Goal: Transaction & Acquisition: Subscribe to service/newsletter

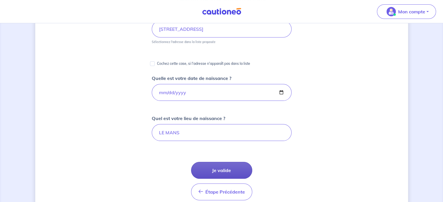
click at [224, 168] on button "Je valide" at bounding box center [221, 170] width 61 height 17
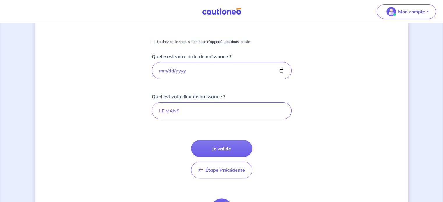
scroll to position [87, 0]
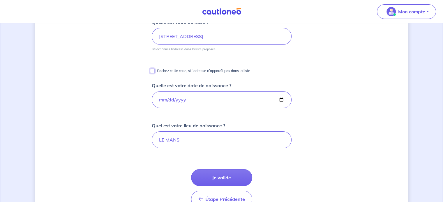
click at [154, 71] on input "Cochez cette case, si l'adresse n'apparaît pas dans la liste" at bounding box center [152, 71] width 5 height 5
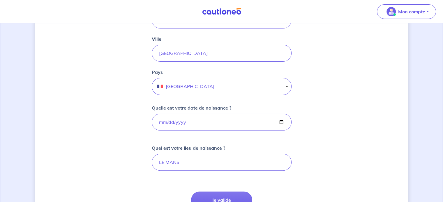
scroll to position [204, 0]
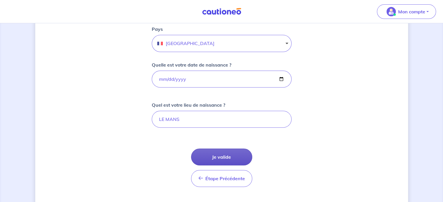
click at [223, 154] on button "Je valide" at bounding box center [221, 157] width 61 height 17
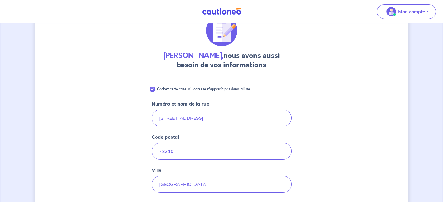
scroll to position [29, 0]
click at [153, 89] on input "Cochez cette case, si l'adresse n'apparaît pas dans la liste" at bounding box center [152, 89] width 5 height 5
checkbox input "false"
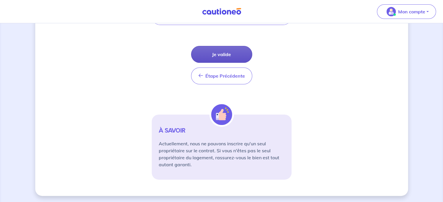
scroll to position [0, 0]
click at [223, 56] on button "Je valide" at bounding box center [221, 54] width 61 height 17
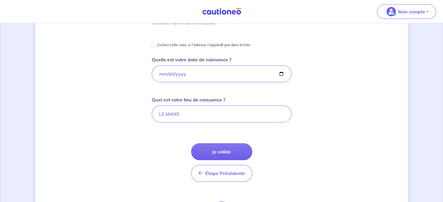
scroll to position [94, 0]
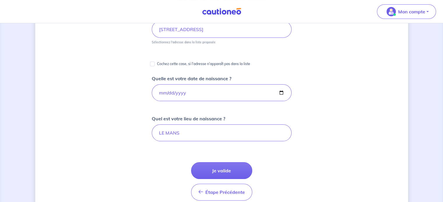
click at [225, 10] on img at bounding box center [222, 11] width 44 height 7
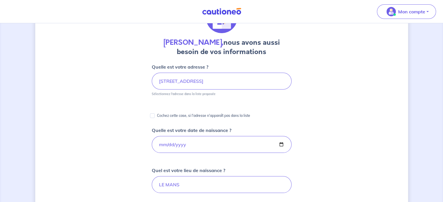
scroll to position [0, 0]
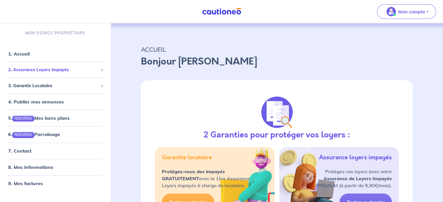
click at [44, 71] on span "2. Assurance Loyers Impayés" at bounding box center [53, 70] width 90 height 7
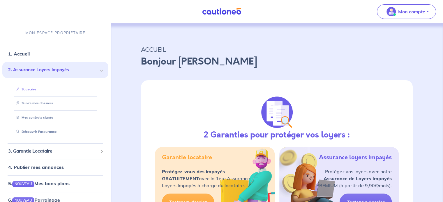
click at [36, 89] on link "Souscrire" at bounding box center [25, 89] width 22 height 4
click at [40, 103] on link "Suivre mes dossiers" at bounding box center [33, 103] width 39 height 4
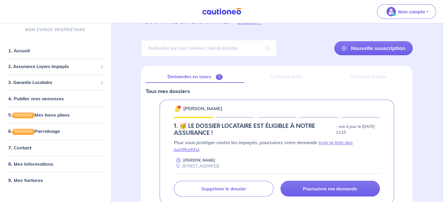
scroll to position [59, 0]
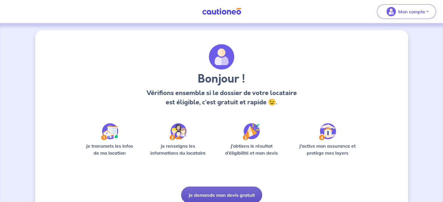
click at [236, 195] on button "Je demande mon devis gratuit" at bounding box center [221, 195] width 81 height 17
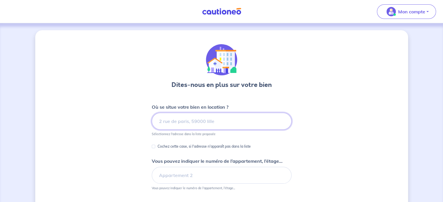
click at [237, 121] on input at bounding box center [222, 121] width 140 height 17
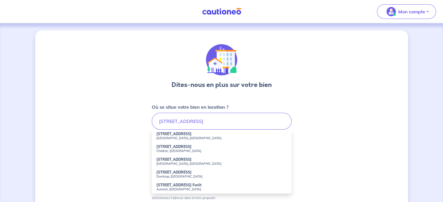
click at [192, 135] on strong "15 Boulevard de la Petite Vitesse" at bounding box center [173, 134] width 35 height 4
type input "15 Boulevard de la Petite Vitesse, La Suze-sur-Sarthe, France"
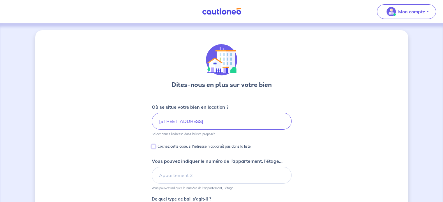
click at [155, 147] on input "Cochez cette case, si l'adresse n'apparaît pas dans la liste" at bounding box center [153, 146] width 3 height 3
checkbox input "true"
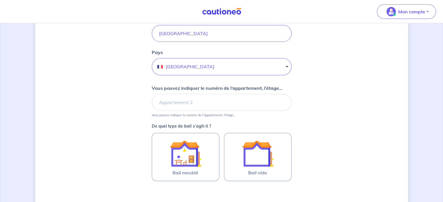
scroll to position [204, 0]
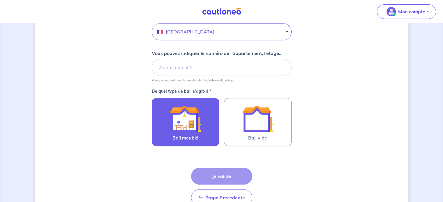
click at [195, 126] on img at bounding box center [185, 118] width 31 height 31
click at [0, 0] on input "Bail meublé" at bounding box center [0, 0] width 0 height 0
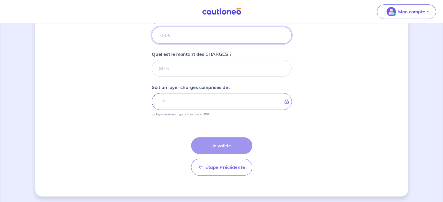
scroll to position [312, 0]
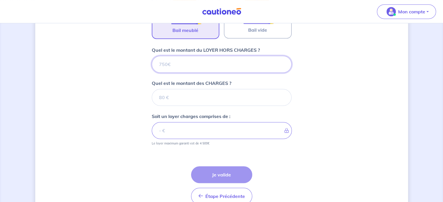
click at [178, 62] on input "Quel est le montant du LOYER HORS CHARGES ?" at bounding box center [222, 64] width 140 height 17
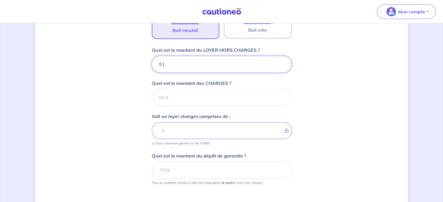
type input "510"
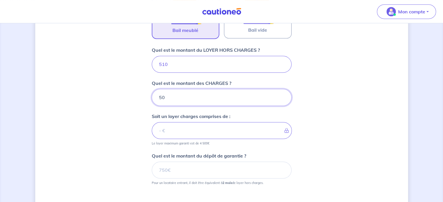
type input "50"
type input "560"
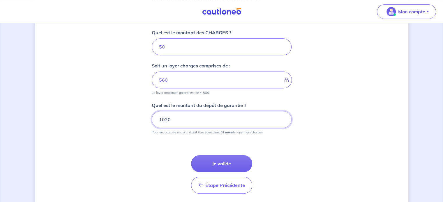
scroll to position [380, 0]
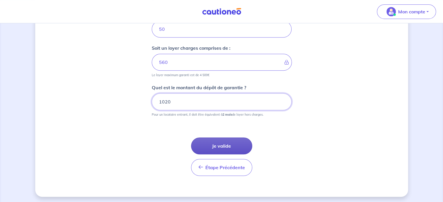
type input "1020"
click at [230, 140] on button "Je valide" at bounding box center [221, 146] width 61 height 17
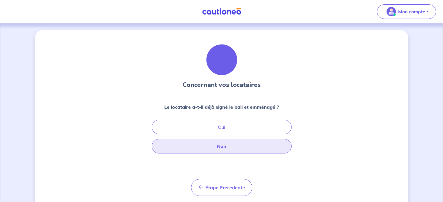
click at [230, 147] on button "Non" at bounding box center [222, 146] width 140 height 15
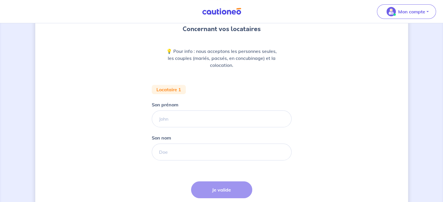
scroll to position [101, 0]
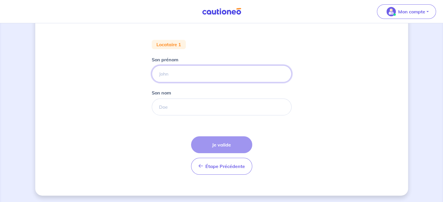
click at [186, 68] on input "Son prénom" at bounding box center [222, 74] width 140 height 17
type input "MELINDA"
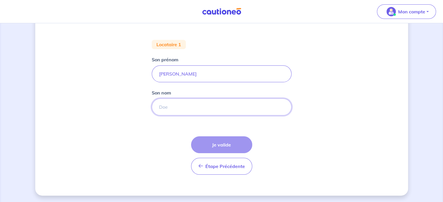
click at [183, 107] on input "Son nom" at bounding box center [222, 107] width 140 height 17
type input "HATET"
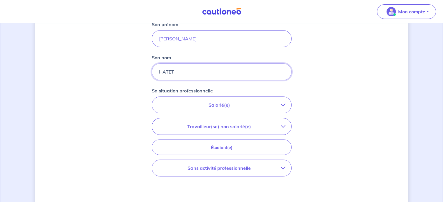
scroll to position [188, 0]
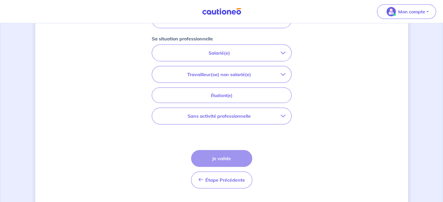
click at [224, 51] on p "Salarié(e)" at bounding box center [219, 53] width 123 height 7
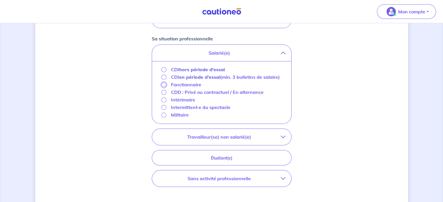
click at [163, 84] on input "Fonctionnaire" at bounding box center [163, 84] width 5 height 5
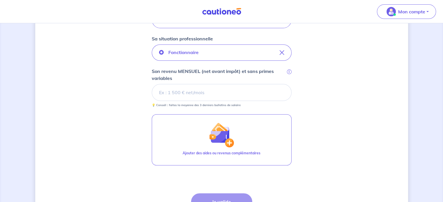
click at [191, 94] on input "Son revenu MENSUEL (net avant impôt) et sans primes variables i" at bounding box center [222, 92] width 140 height 17
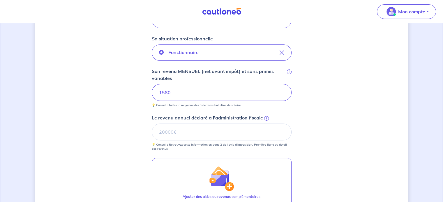
click at [325, 109] on div "Concernant vos locataires 💡 Pour info : nous acceptons les personnes seules, le…" at bounding box center [221, 69] width 373 height 455
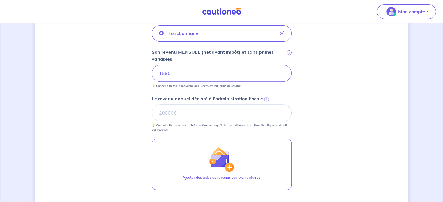
scroll to position [218, 0]
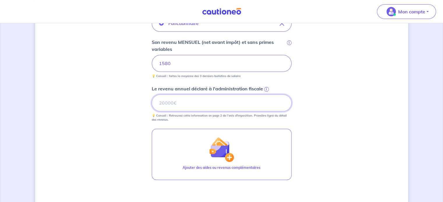
click at [178, 104] on input "Le revenu annuel déclaré à l'administration fiscale i" at bounding box center [222, 103] width 140 height 17
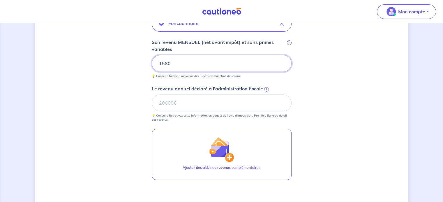
click at [165, 64] on input "1580" at bounding box center [222, 63] width 140 height 17
click at [192, 84] on div "Fonctionnaire Son revenu MENSUEL (net avant impôt) et sans primes variables i 1…" at bounding box center [222, 68] width 140 height 107
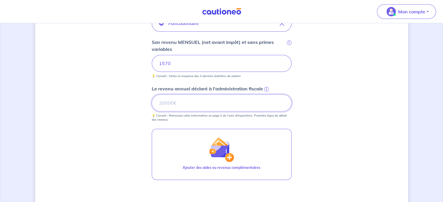
click at [201, 103] on input "Le revenu annuel déclaré à l'administration fiscale i" at bounding box center [222, 103] width 140 height 17
click at [193, 107] on input "Le revenu annuel déclaré à l'administration fiscale i" at bounding box center [222, 103] width 140 height 17
type input "17410"
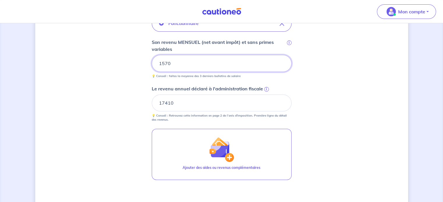
drag, startPoint x: 169, startPoint y: 56, endPoint x: 171, endPoint y: 59, distance: 3.7
click at [169, 56] on input "1570" at bounding box center [222, 63] width 140 height 17
click at [295, 154] on div "Concernant vos locataires 💡 Pour info : nous acceptons les personnes seules, le…" at bounding box center [221, 40] width 373 height 455
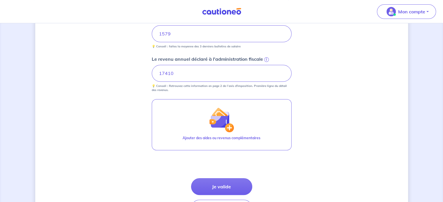
scroll to position [276, 0]
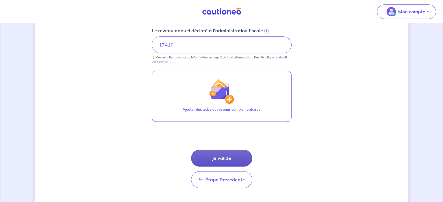
click at [233, 155] on button "Je valide" at bounding box center [221, 158] width 61 height 17
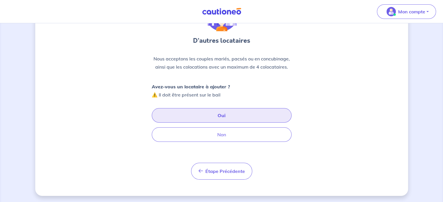
scroll to position [45, 0]
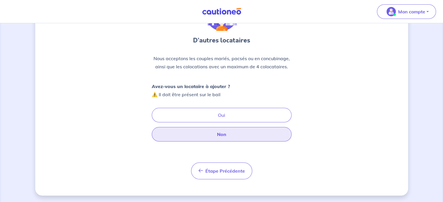
click at [220, 133] on button "Non" at bounding box center [222, 134] width 140 height 15
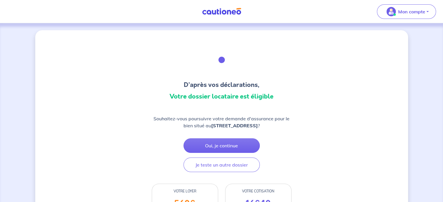
scroll to position [117, 0]
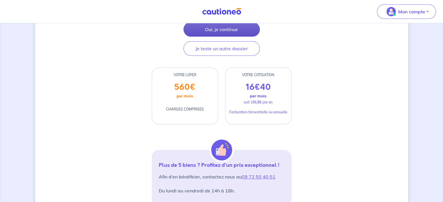
click at [231, 36] on button "Oui, je continue" at bounding box center [222, 29] width 76 height 15
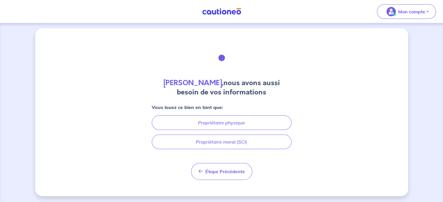
scroll to position [3, 0]
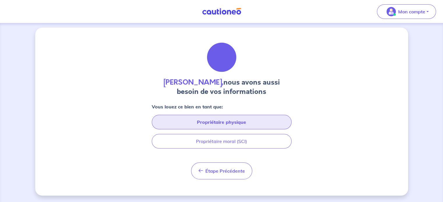
click at [223, 118] on button "Propriétaire physique" at bounding box center [222, 122] width 140 height 15
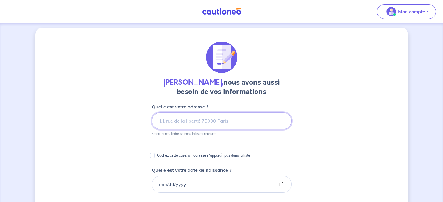
click at [196, 126] on input at bounding box center [222, 121] width 140 height 17
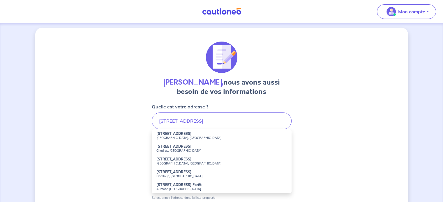
click at [185, 135] on strong "15 Boulevard de la Petite Vitesse" at bounding box center [173, 134] width 35 height 4
type input "15 Boulevard de la Petite Vitesse, La Suze-sur-Sarthe, France"
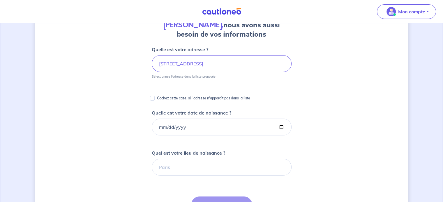
scroll to position [61, 0]
click at [152, 97] on input "Cochez cette case, si l'adresse n'apparaît pas dans la liste" at bounding box center [152, 97] width 5 height 5
checkbox input "true"
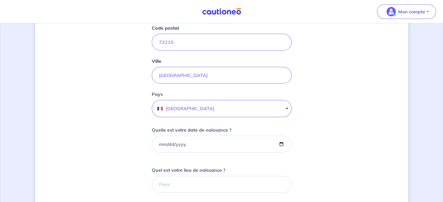
scroll to position [207, 0]
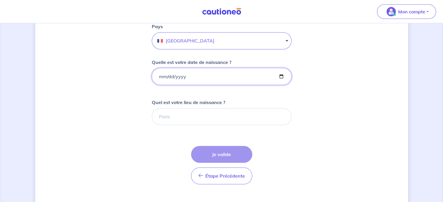
click at [182, 75] on input "Quelle est votre date de naissance ?" at bounding box center [222, 76] width 140 height 17
type input "1997-11-28"
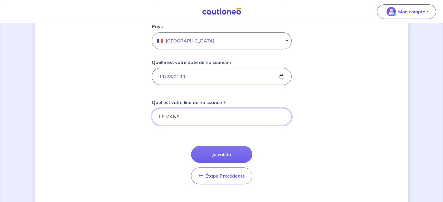
type input "LE MANS"
click at [142, 141] on div "Chloe Tondeux, nous avons aussi besoin de vos informations Cochez cette case, s…" at bounding box center [221, 60] width 373 height 473
click at [210, 148] on button "Je valide" at bounding box center [221, 154] width 61 height 17
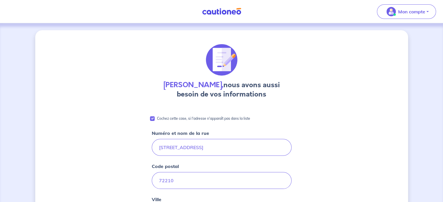
scroll to position [204, 0]
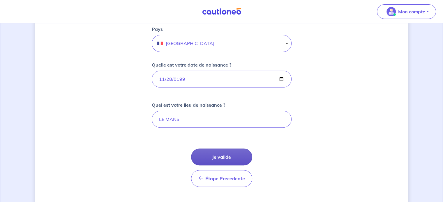
click at [236, 157] on button "Je valide" at bounding box center [221, 157] width 61 height 17
click at [316, 114] on div "Chloe Tondeux, nous avons aussi besoin de vos informations Cochez cette case, s…" at bounding box center [221, 62] width 373 height 473
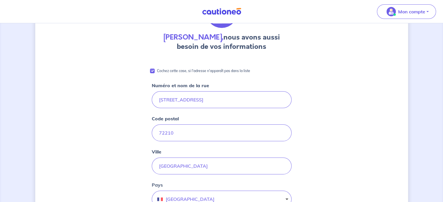
scroll to position [146, 0]
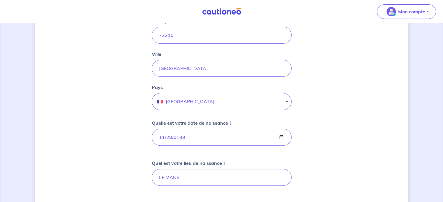
click at [325, 71] on div "Chloe Tondeux, nous avons aussi besoin de vos informations Cochez cette case, s…" at bounding box center [221, 121] width 373 height 473
click at [315, 44] on div "Chloe Tondeux, nous avons aussi besoin de vos informations Cochez cette case, s…" at bounding box center [221, 121] width 373 height 473
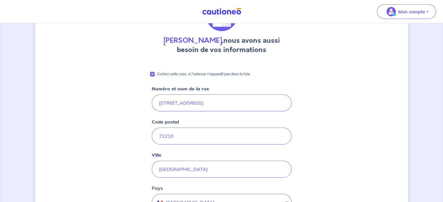
scroll to position [0, 0]
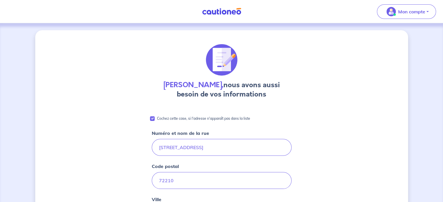
click at [219, 11] on img at bounding box center [222, 11] width 44 height 7
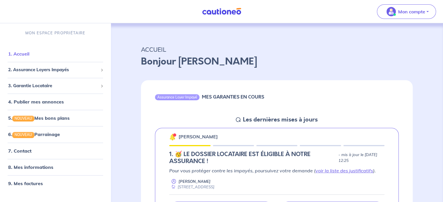
click at [29, 51] on link "1. Accueil" at bounding box center [18, 54] width 21 height 6
click at [219, 14] on img at bounding box center [222, 11] width 44 height 7
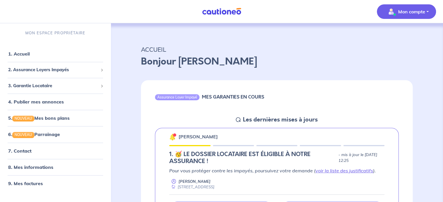
click at [394, 12] on img "button" at bounding box center [391, 11] width 9 height 9
click at [394, 36] on link "Mes informations" at bounding box center [400, 35] width 47 height 9
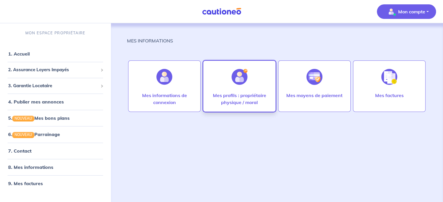
click at [237, 83] on img at bounding box center [240, 77] width 16 height 16
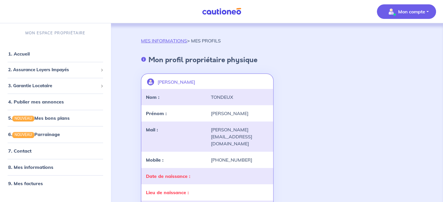
click at [232, 12] on img at bounding box center [222, 11] width 44 height 7
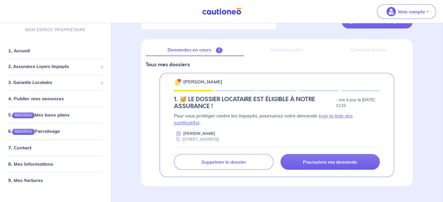
scroll to position [59, 0]
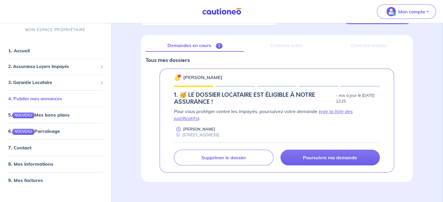
click at [45, 99] on link "4. Publier mes annonces" at bounding box center [35, 99] width 54 height 6
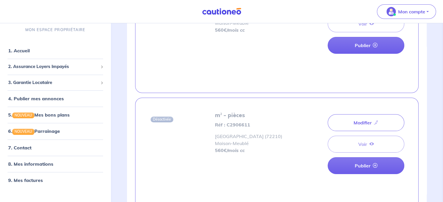
scroll to position [87, 0]
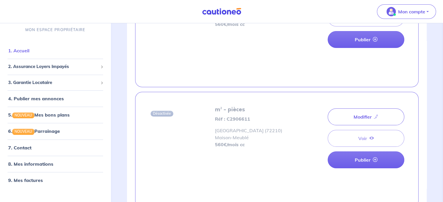
click at [20, 48] on link "1. Accueil" at bounding box center [18, 51] width 21 height 6
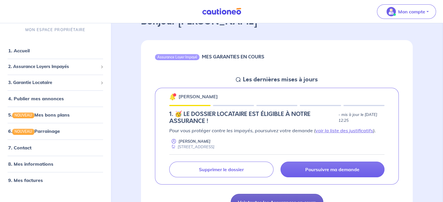
scroll to position [29, 0]
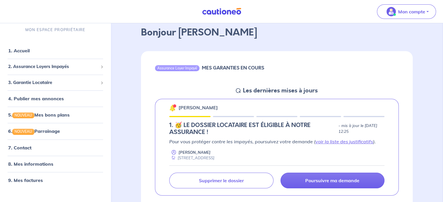
click at [258, 72] on div "MES GARANTIES EN COURS" at bounding box center [233, 69] width 62 height 8
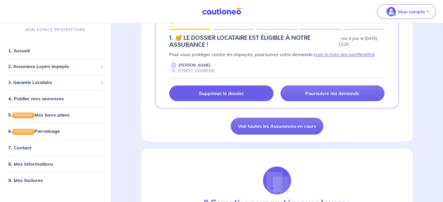
scroll to position [58, 0]
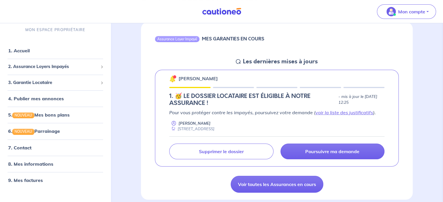
click at [269, 49] on div "Assurance Loyer Impayé MES GARANTIES EN COURS" at bounding box center [277, 40] width 272 height 36
click at [213, 40] on h6 "MES GARANTIES EN COURS" at bounding box center [233, 39] width 62 height 6
click at [212, 46] on div "Assurance Loyer Impayé MES GARANTIES EN COURS" at bounding box center [277, 40] width 272 height 36
click at [29, 50] on link "1. Accueil" at bounding box center [18, 51] width 21 height 6
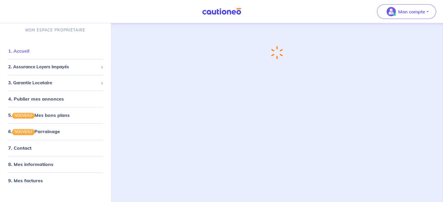
scroll to position [0, 0]
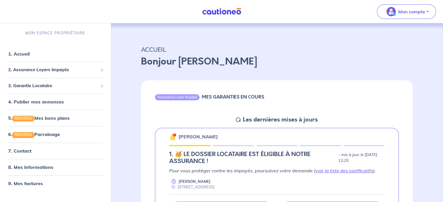
click at [225, 13] on img at bounding box center [222, 11] width 44 height 7
click at [247, 120] on h5 "Les dernières mises à jours" at bounding box center [280, 120] width 75 height 7
click at [211, 13] on img at bounding box center [222, 11] width 44 height 7
click at [101, 87] on span at bounding box center [101, 86] width 3 height 3
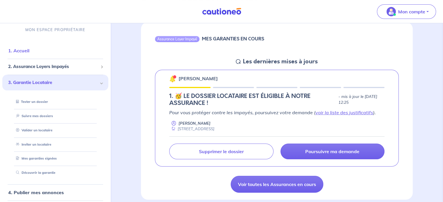
click at [29, 52] on link "1. Accueil" at bounding box center [18, 51] width 21 height 6
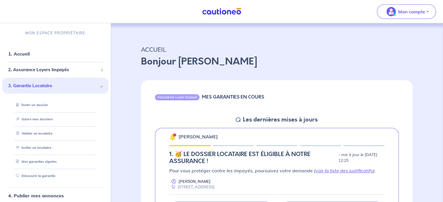
click at [243, 101] on div "MES GARANTIES EN COURS" at bounding box center [233, 98] width 62 height 8
click at [223, 9] on img at bounding box center [222, 11] width 44 height 7
